Goal: Information Seeking & Learning: Find specific fact

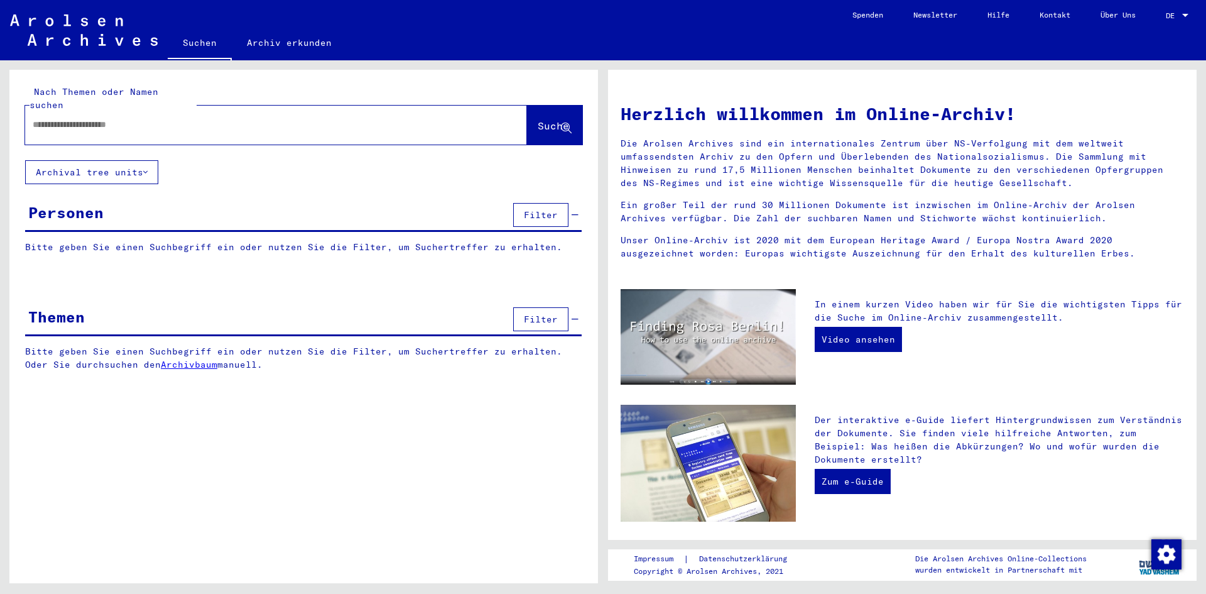
click at [55, 111] on div at bounding box center [257, 125] width 464 height 28
type input "**********"
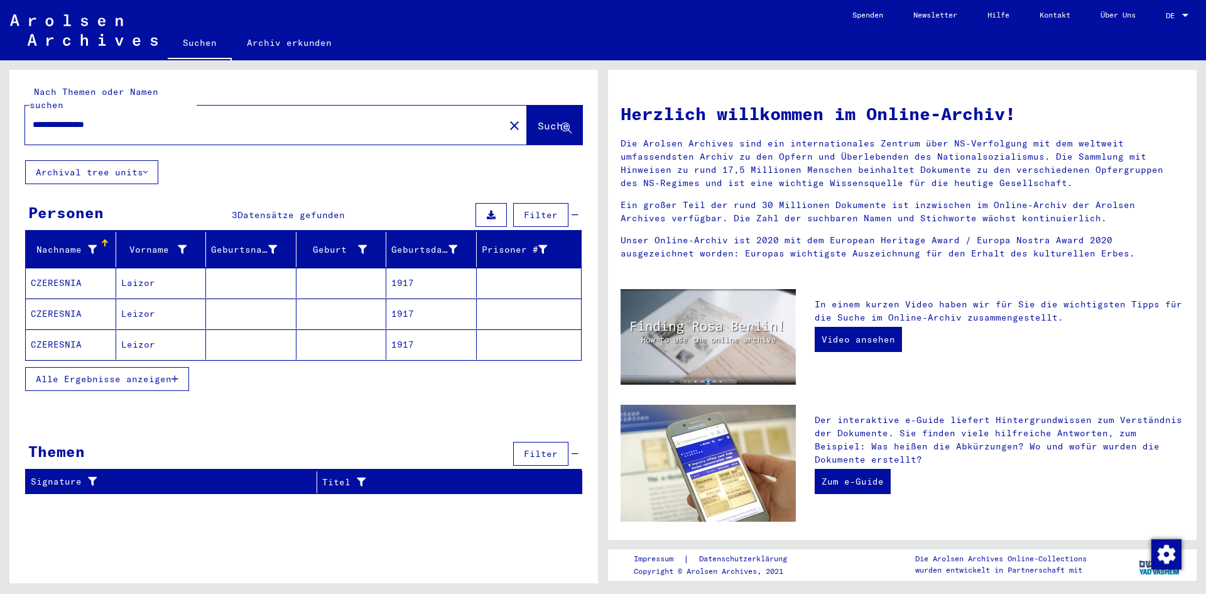
click at [444, 268] on mat-cell "1917" at bounding box center [431, 283] width 90 height 30
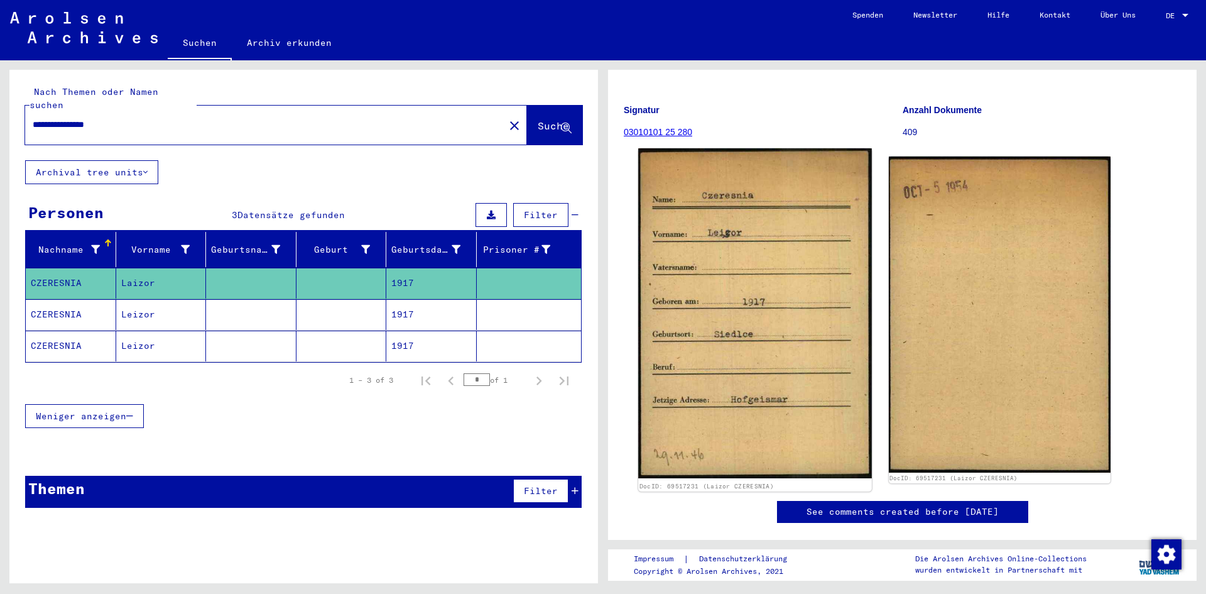
scroll to position [188, 0]
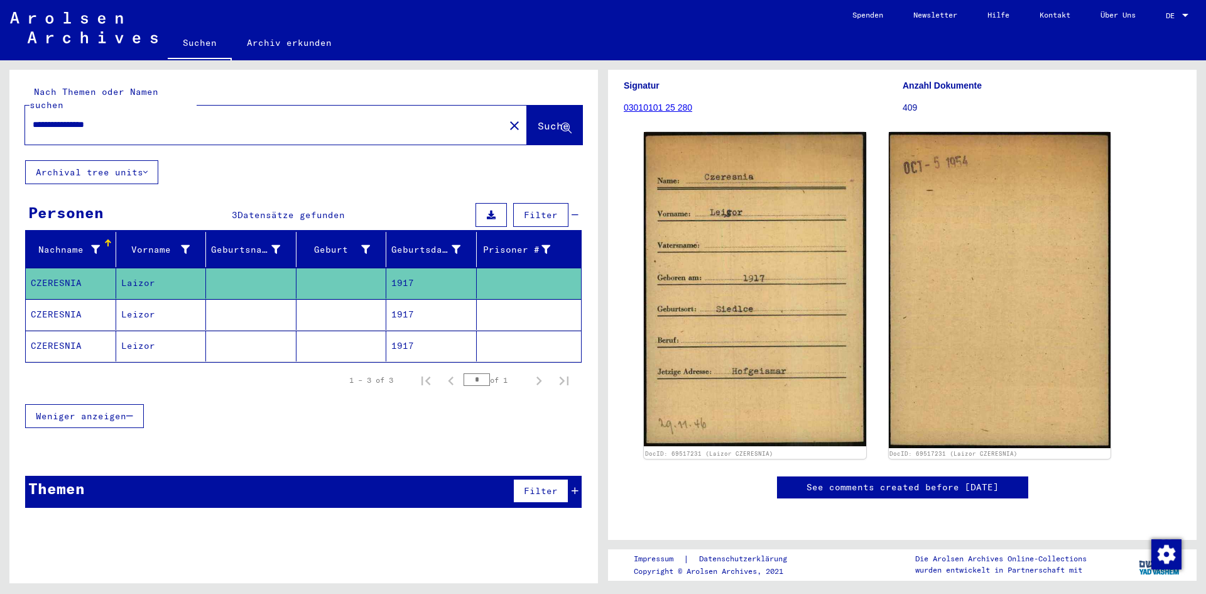
click at [173, 299] on mat-cell "Leizor" at bounding box center [161, 314] width 90 height 31
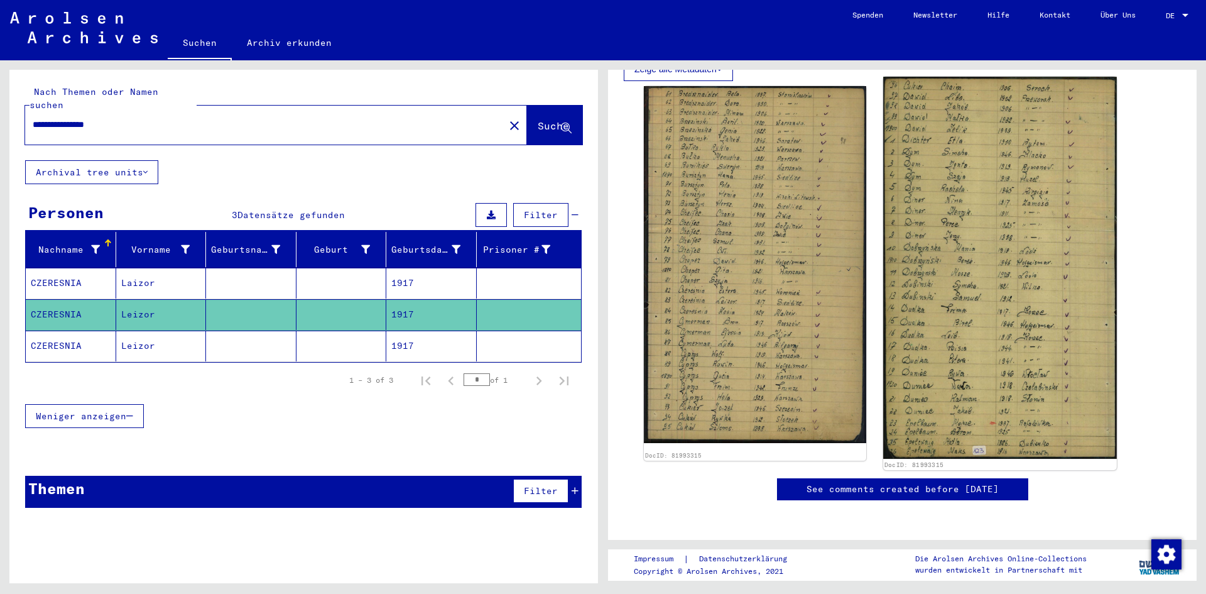
scroll to position [377, 0]
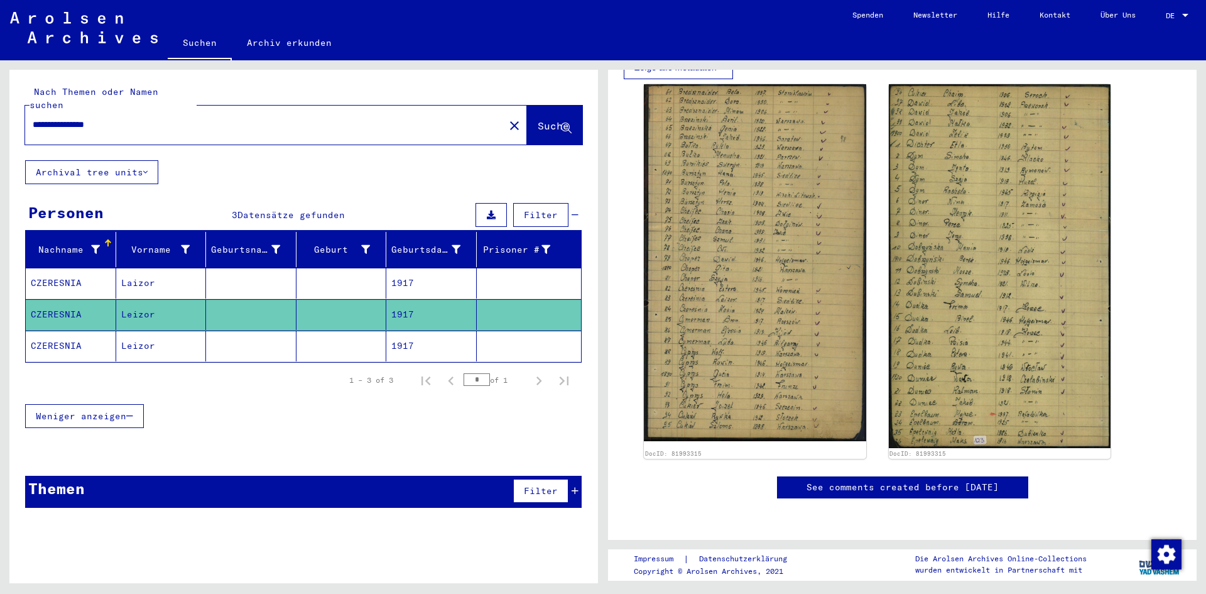
click at [410, 334] on mat-cell "1917" at bounding box center [431, 345] width 90 height 31
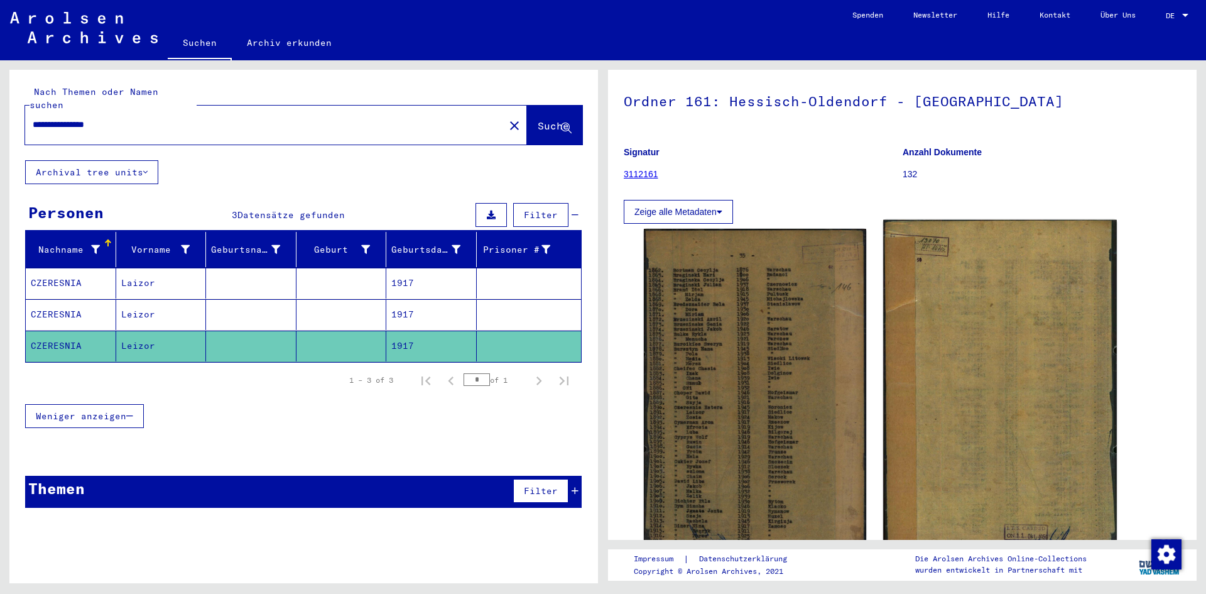
scroll to position [251, 0]
